Goal: Find contact information: Find contact information

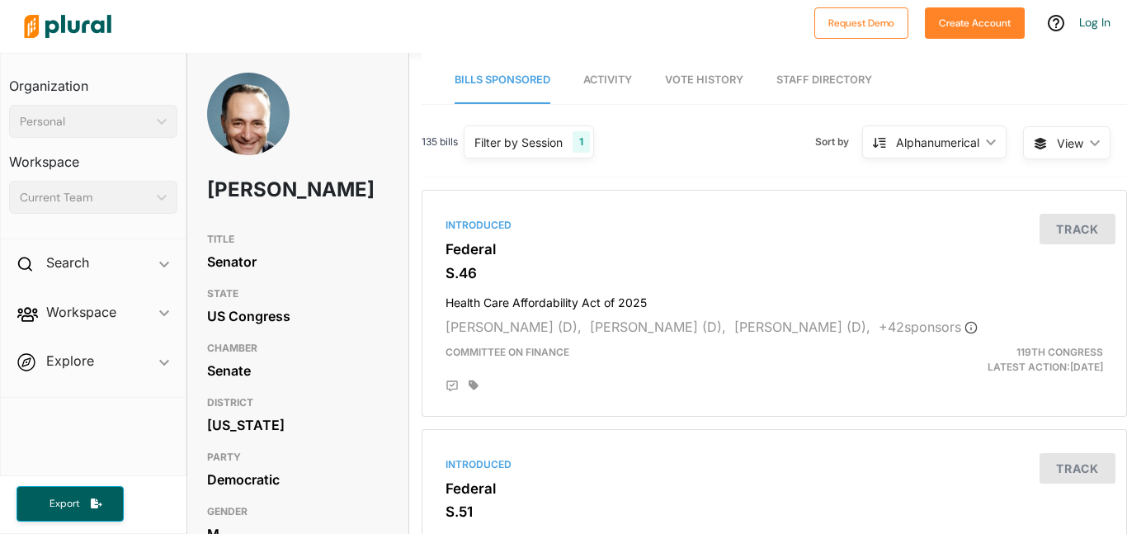
click at [389, 311] on div "TITLE Senator STATE US Congress CHAMBER Senate DISTRICT New York PARTY Democrat…" at bounding box center [297, 387] width 221 height 327
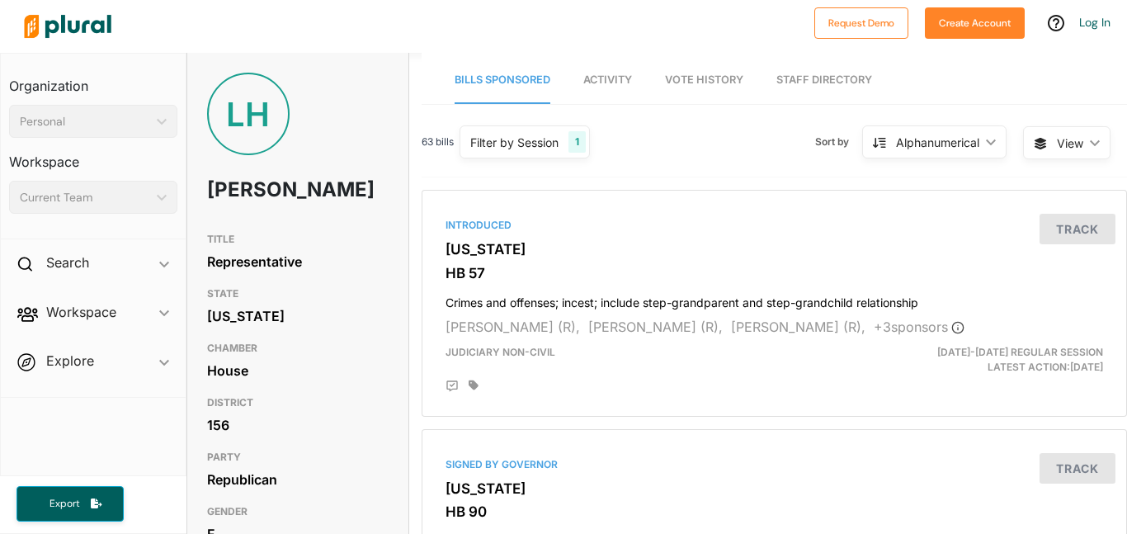
click at [354, 140] on div "LH [PERSON_NAME]" at bounding box center [297, 149] width 221 height 152
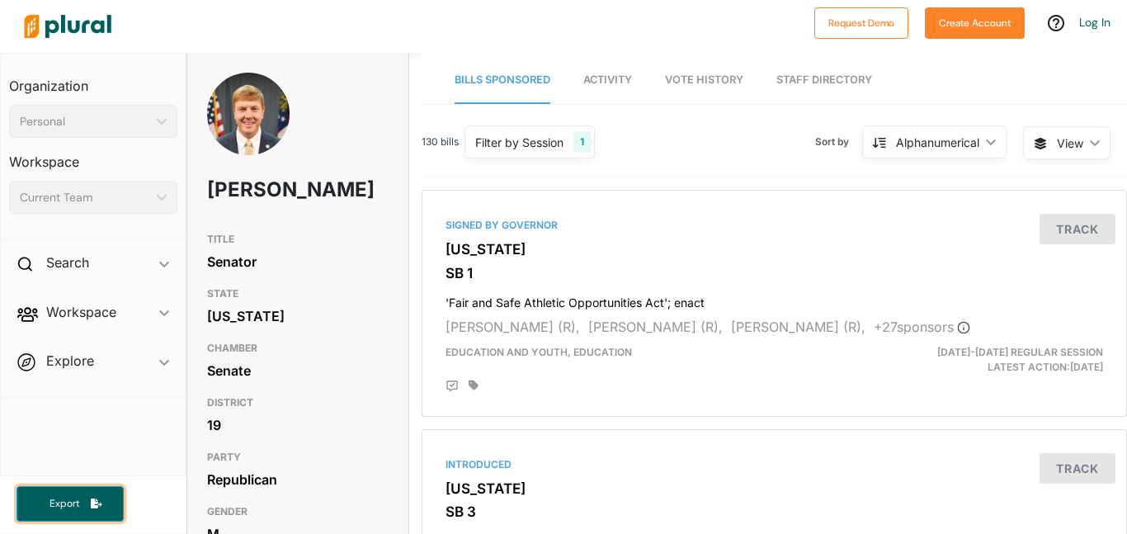
click at [96, 502] on icon "button" at bounding box center [97, 503] width 12 height 10
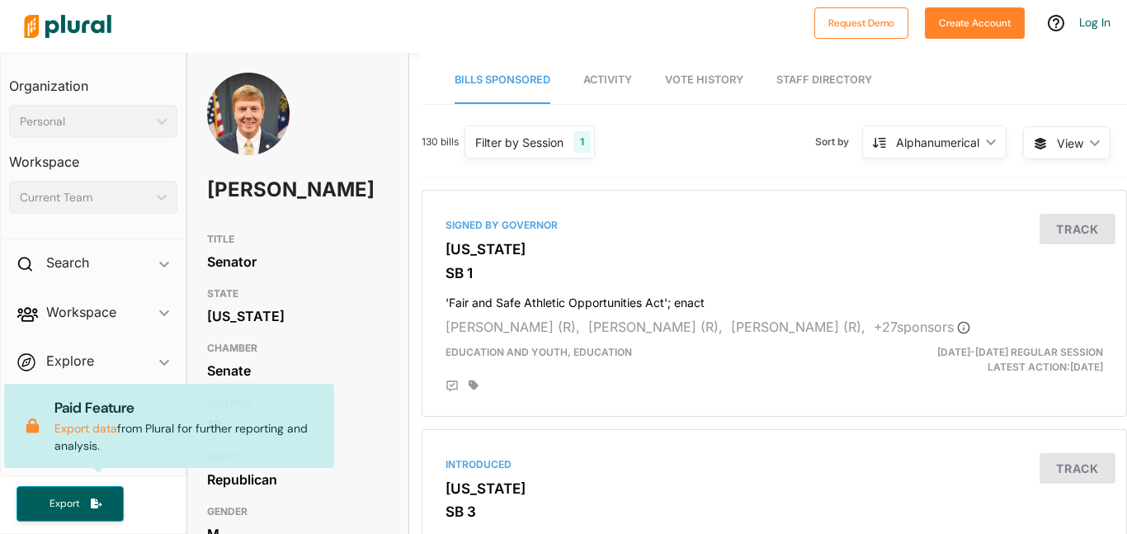
click at [356, 333] on div "STATE Georgia" at bounding box center [297, 306] width 181 height 54
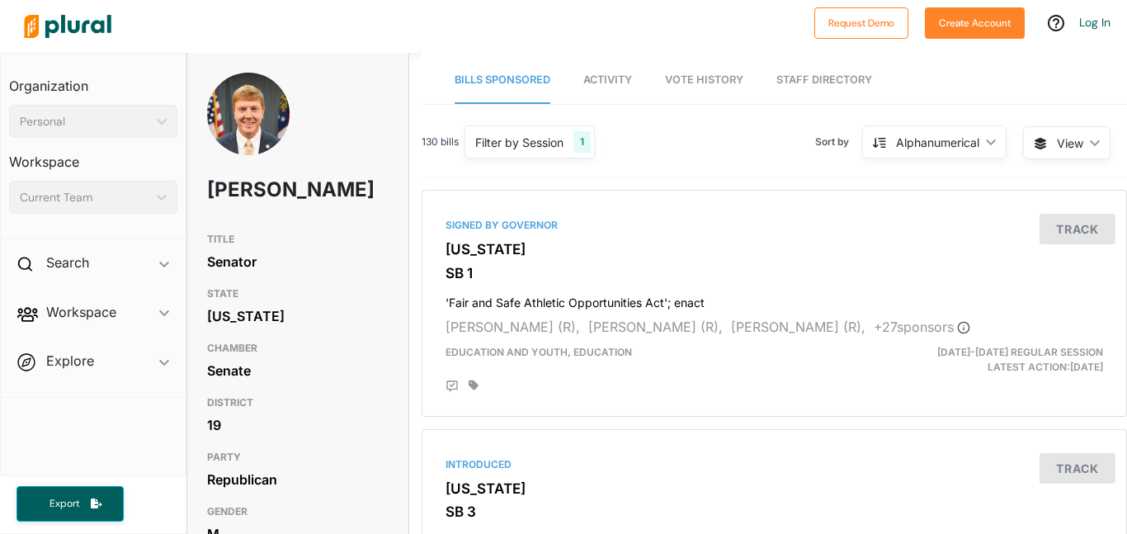
click at [692, 150] on div "130 bills Filter by Session 1 Filter by Session close Current Sessions Georgia …" at bounding box center [774, 148] width 705 height 57
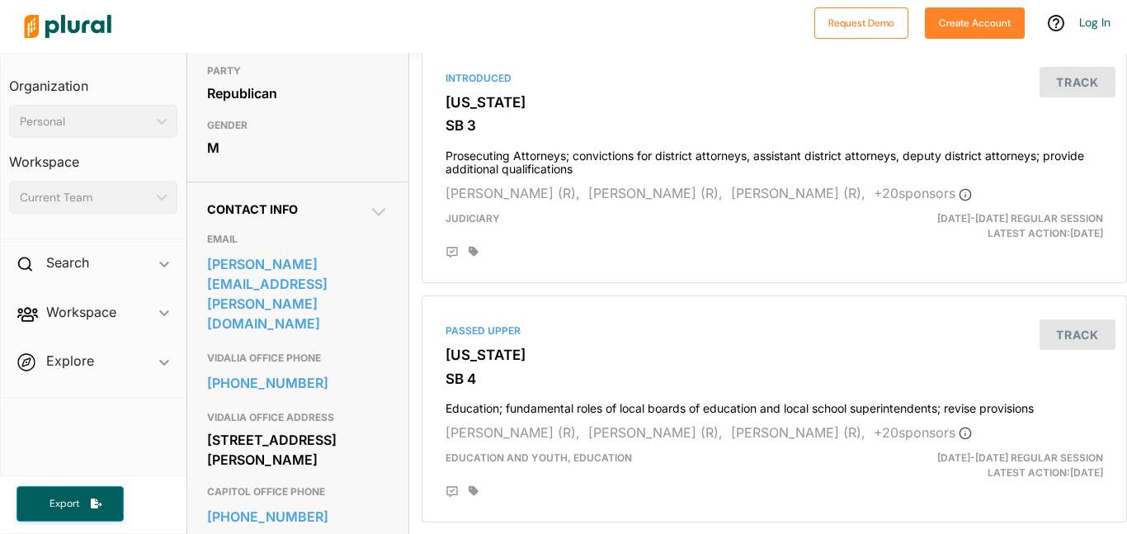
scroll to position [389, 0]
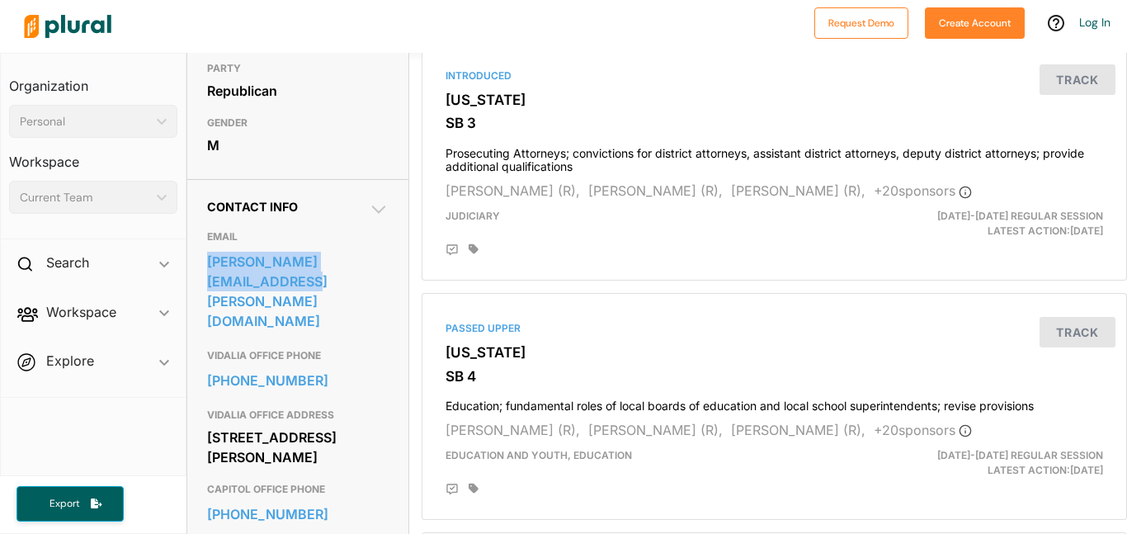
drag, startPoint x: 393, startPoint y: 294, endPoint x: 201, endPoint y: 280, distance: 192.6
click at [201, 280] on div "Contact Info EMAIL blake.tillery@senate.ga.gov VIDALIA OFFICE PHONE 912-537-303…" at bounding box center [297, 400] width 221 height 442
copy link "[PERSON_NAME][EMAIL_ADDRESS][PERSON_NAME][DOMAIN_NAME]"
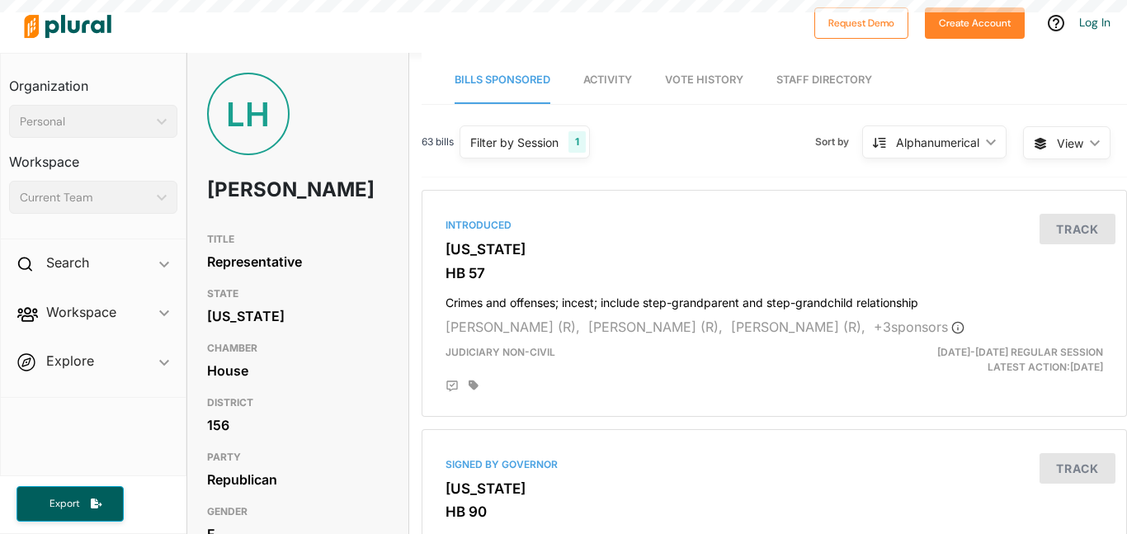
click at [389, 298] on div "TITLE Representative STATE Georgia CHAMBER House DISTRICT 156 PARTY Republican …" at bounding box center [297, 387] width 221 height 327
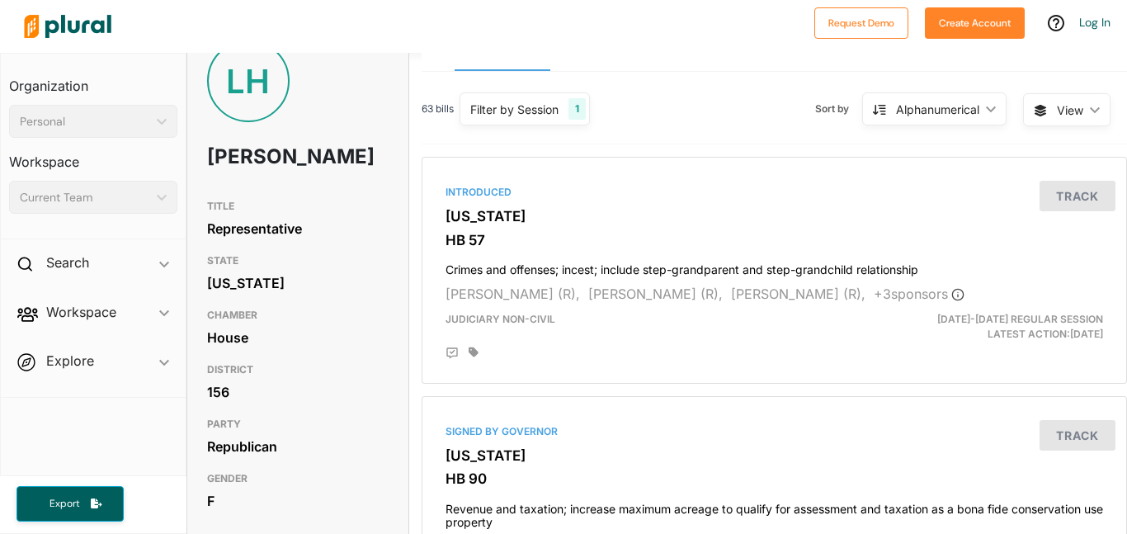
scroll to position [297, 0]
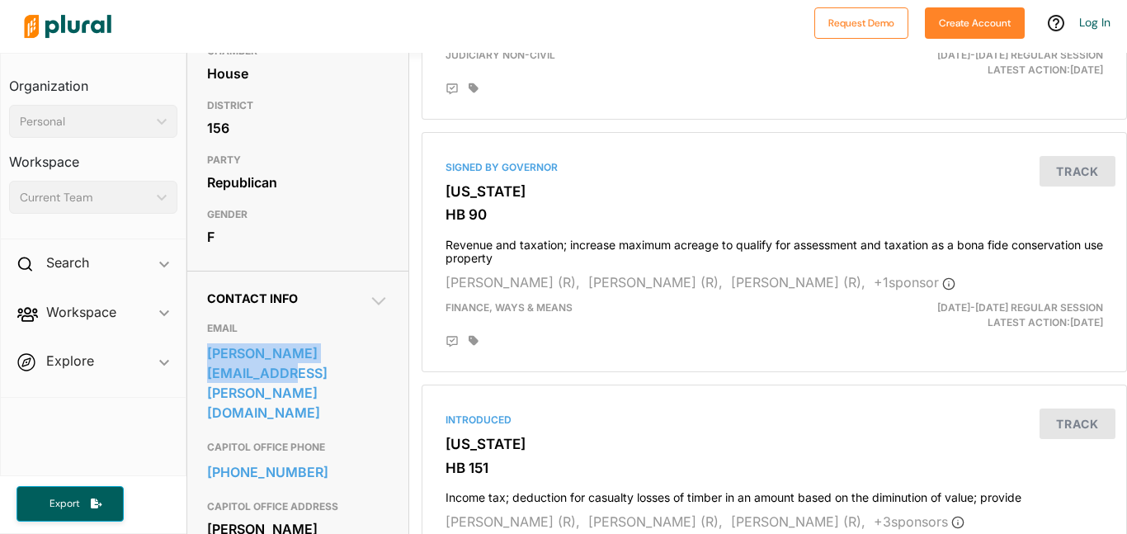
drag, startPoint x: 199, startPoint y: 376, endPoint x: 389, endPoint y: 384, distance: 189.9
click at [389, 384] on div "Contact Info EMAIL leesa.hagan@house.ga.gov CAPITOL OFFICE PHONE 404-656-0177 C…" at bounding box center [297, 479] width 221 height 417
copy link "[PERSON_NAME][EMAIL_ADDRESS][PERSON_NAME][DOMAIN_NAME]"
